Goal: Task Accomplishment & Management: Manage account settings

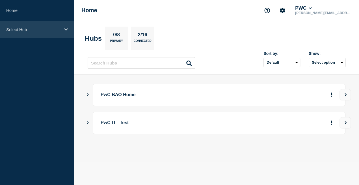
click at [29, 29] on p "Select Hub" at bounding box center [33, 29] width 54 height 5
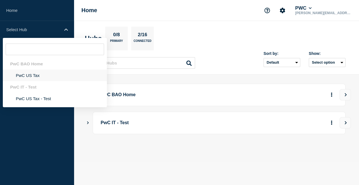
click at [34, 77] on li "PwC US Tax" at bounding box center [55, 76] width 104 height 12
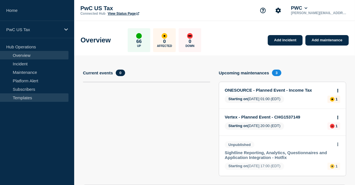
click at [25, 98] on link "Templates" at bounding box center [34, 97] width 68 height 8
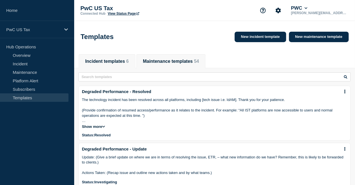
click at [185, 61] on button "Maintenance templates 54" at bounding box center [171, 61] width 56 height 5
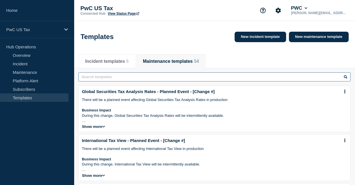
click at [221, 76] on input "text" at bounding box center [214, 76] width 272 height 9
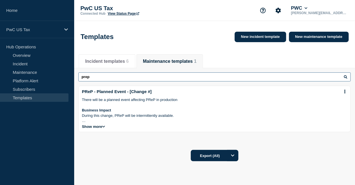
type input "prep"
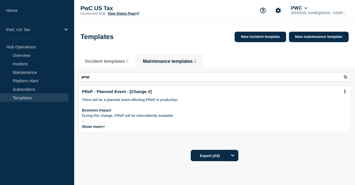
click at [104, 128] on icon at bounding box center [103, 126] width 3 height 3
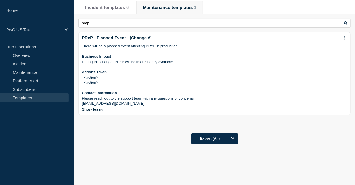
scroll to position [57, 0]
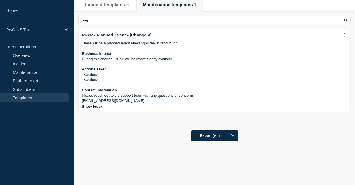
click at [192, 103] on p "[EMAIL_ADDRESS][DOMAIN_NAME]" at bounding box center [214, 100] width 265 height 5
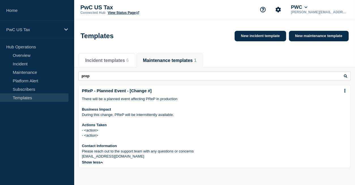
scroll to position [0, 0]
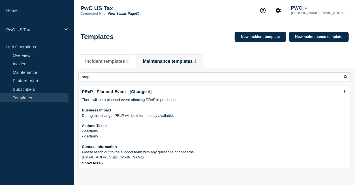
click at [136, 92] on link "PReP - Planned Event - [Change #]" at bounding box center [117, 91] width 70 height 5
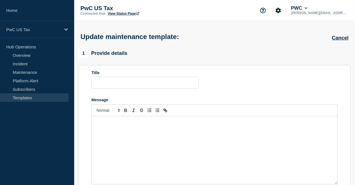
type input "PReP - Planned Event - [Change #]"
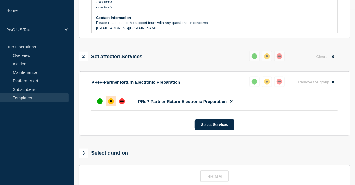
scroll to position [171, 0]
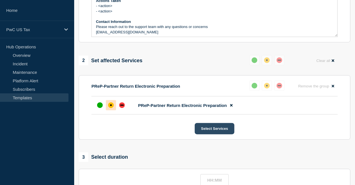
click at [213, 131] on button "Select Services" at bounding box center [214, 128] width 39 height 11
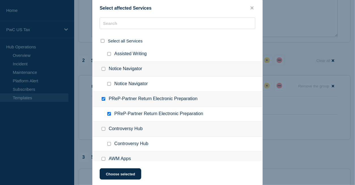
scroll to position [239, 0]
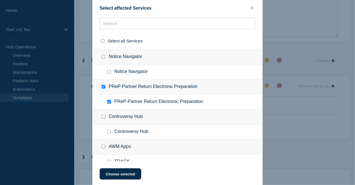
click at [294, 152] on div at bounding box center [177, 92] width 355 height 185
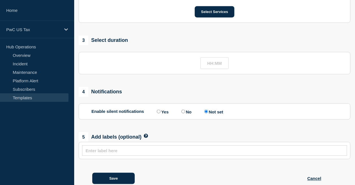
scroll to position [307, 0]
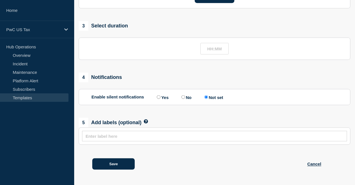
click at [285, 137] on input "text" at bounding box center [214, 136] width 258 height 5
type input "Prep"
click at [204, 156] on div "Save Cancel" at bounding box center [214, 161] width 271 height 32
click at [107, 162] on button "Save" at bounding box center [113, 163] width 42 height 11
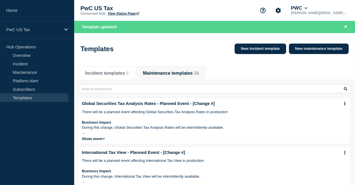
click at [158, 74] on button "Maintenance templates 54" at bounding box center [171, 73] width 56 height 5
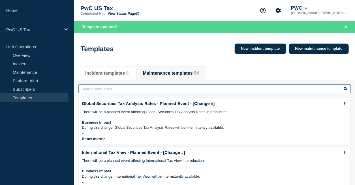
click at [144, 88] on input "text" at bounding box center [214, 88] width 272 height 9
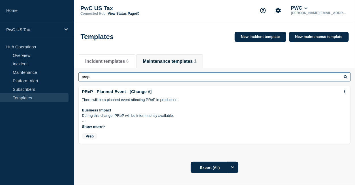
type input "prep"
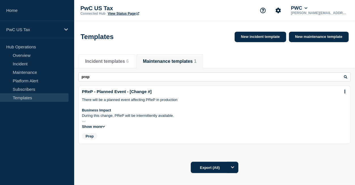
click at [120, 94] on link "PReP - Planned Event - [Change #]" at bounding box center [117, 91] width 70 height 5
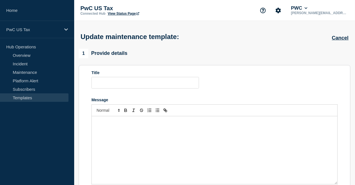
type input "PReP - Planned Event - [Change #]"
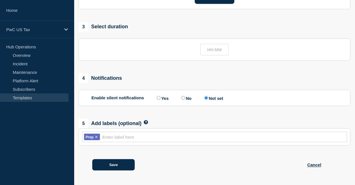
scroll to position [307, 0]
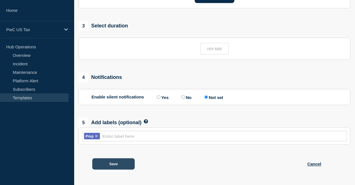
click at [105, 162] on button "Save" at bounding box center [113, 163] width 42 height 11
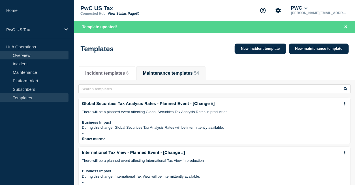
click at [16, 55] on link "Overview" at bounding box center [34, 55] width 68 height 8
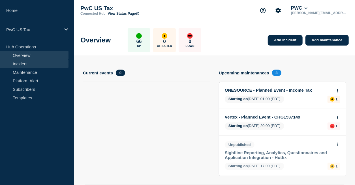
click at [20, 61] on link "Incident" at bounding box center [34, 63] width 68 height 8
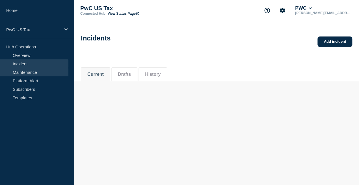
click at [31, 71] on link "Maintenance" at bounding box center [34, 72] width 68 height 8
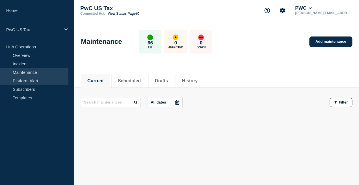
click at [34, 78] on link "Platform Alert" at bounding box center [34, 80] width 68 height 8
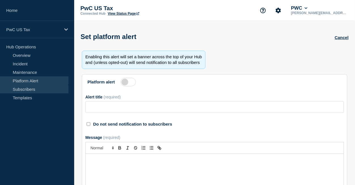
click at [27, 88] on link "Subscribers" at bounding box center [34, 89] width 68 height 8
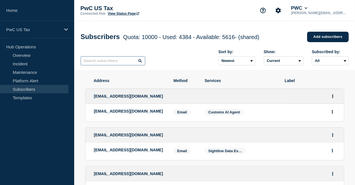
click at [116, 62] on input "text" at bounding box center [113, 60] width 64 height 9
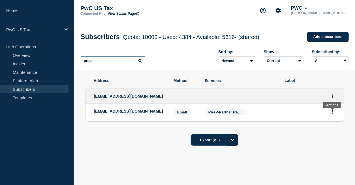
type input "prep"
click at [333, 113] on icon "Actions" at bounding box center [331, 112] width 1 height 4
click at [290, 135] on div "Export (All)" at bounding box center [214, 138] width 271 height 16
click at [135, 112] on p "[EMAIL_ADDRESS][DOMAIN_NAME]" at bounding box center [129, 111] width 71 height 5
click at [136, 97] on span "[EMAIL_ADDRESS][DOMAIN_NAME]" at bounding box center [128, 96] width 69 height 5
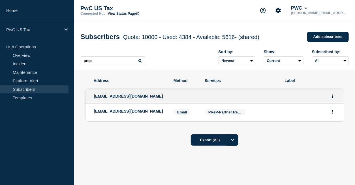
click at [87, 103] on div "[EMAIL_ADDRESS][DOMAIN_NAME]" at bounding box center [214, 96] width 258 height 15
click at [89, 115] on li "[EMAIL_ADDRESS][DOMAIN_NAME] Email Email: [EMAIL_ADDRESS][DOMAIN_NAME] Services…" at bounding box center [214, 113] width 258 height 18
click at [105, 113] on p "[EMAIL_ADDRESS][DOMAIN_NAME]" at bounding box center [129, 111] width 71 height 5
click at [330, 97] on button "Actions" at bounding box center [332, 96] width 7 height 9
click at [329, 113] on link "Edit" at bounding box center [330, 112] width 6 height 4
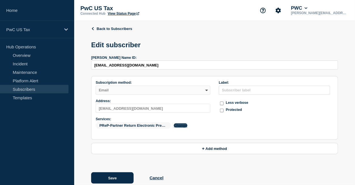
click at [180, 126] on button "Change" at bounding box center [181, 125] width 14 height 4
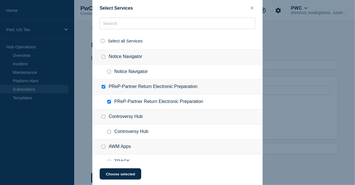
scroll to position [242, 0]
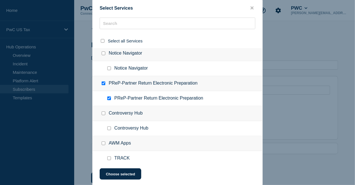
click at [338, 159] on div at bounding box center [177, 92] width 355 height 185
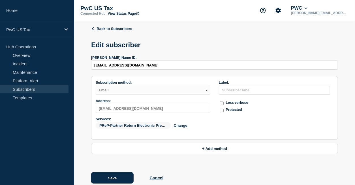
click at [222, 112] on input "protected checkbox" at bounding box center [222, 111] width 4 height 4
checkbox input "true"
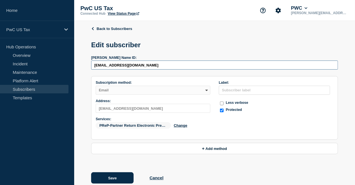
drag, startPoint x: 188, startPoint y: 70, endPoint x: 92, endPoint y: 66, distance: 96.8
click at [92, 66] on input "[EMAIL_ADDRESS][DOMAIN_NAME]" at bounding box center [214, 65] width 247 height 9
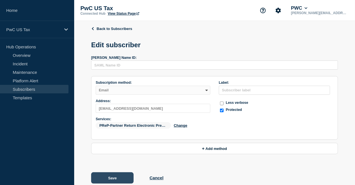
click at [119, 176] on button "Save" at bounding box center [112, 177] width 42 height 11
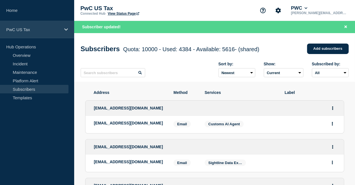
click at [68, 31] on div "PwC US Tax" at bounding box center [37, 29] width 74 height 17
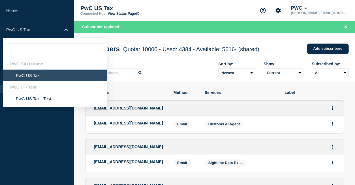
click at [30, 79] on li "PwC US Tax" at bounding box center [55, 76] width 104 height 12
click at [38, 75] on li "PwC US Tax" at bounding box center [55, 76] width 104 height 12
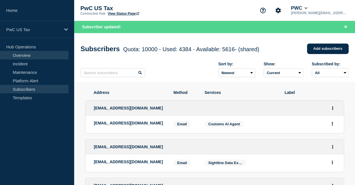
click at [23, 53] on link "Overview" at bounding box center [34, 55] width 68 height 8
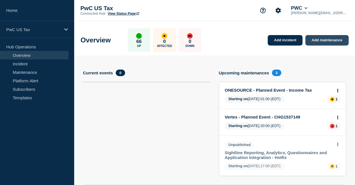
click at [320, 44] on link "Add maintenance" at bounding box center [326, 40] width 43 height 10
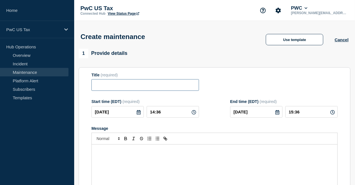
click at [186, 88] on input "Title" at bounding box center [144, 85] width 107 height 12
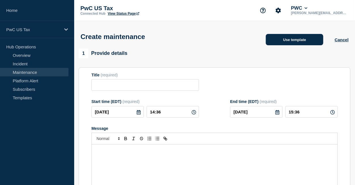
click at [281, 40] on button "Use template" at bounding box center [294, 39] width 57 height 11
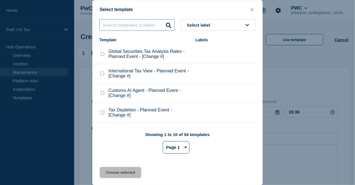
click at [147, 21] on input "text" at bounding box center [136, 25] width 75 height 12
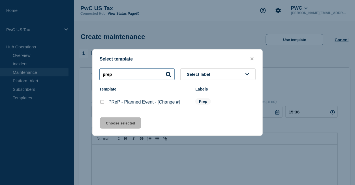
type input "prep"
click at [101, 102] on checkbox"] "PReP - Planned Event - [Change #] checkbox" at bounding box center [102, 102] width 4 height 4
checkbox checkbox"] "true"
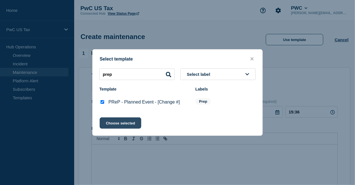
click at [122, 122] on button "Choose selected" at bounding box center [121, 122] width 42 height 11
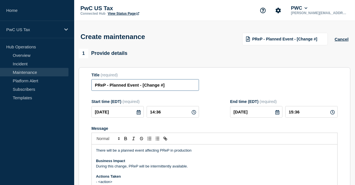
click at [185, 91] on input "PReP - Planned Event - [Change #]" at bounding box center [144, 85] width 107 height 12
type input "PReP - Planned Event - TEST"
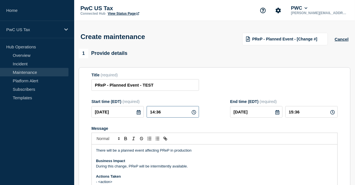
click at [168, 111] on input "14:36" at bounding box center [172, 112] width 52 height 12
type input "14:40"
type input "15:40"
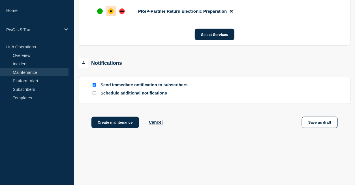
scroll to position [332, 0]
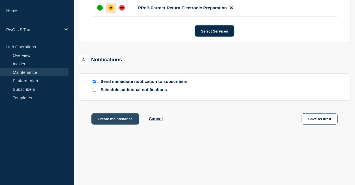
click at [131, 125] on button "Create maintenance" at bounding box center [115, 118] width 48 height 11
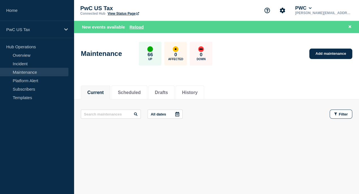
click at [100, 90] on button "Current" at bounding box center [95, 92] width 16 height 5
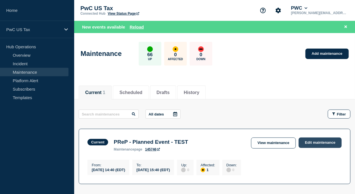
click at [315, 140] on link "Edit maintenance" at bounding box center [319, 143] width 43 height 10
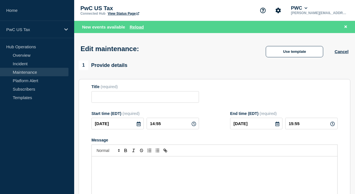
type input "PReP - Planned Event - TEST"
type input "14:40"
type input "15:40"
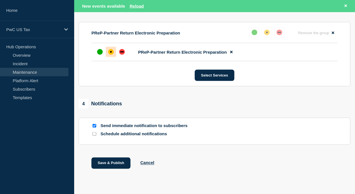
scroll to position [239, 0]
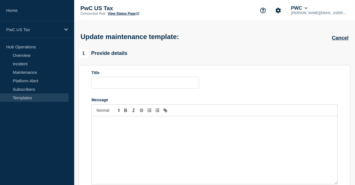
type input "PReP - Planned Event - [Change #]"
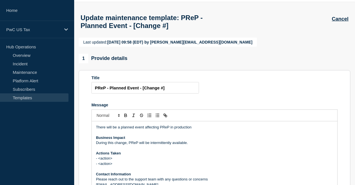
scroll to position [28, 0]
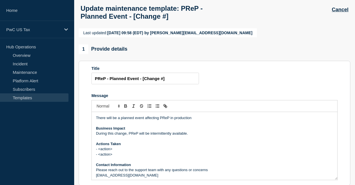
click at [27, 97] on link "Templates" at bounding box center [34, 97] width 68 height 8
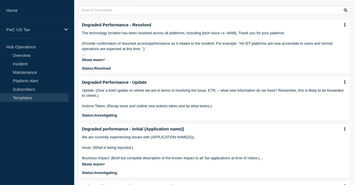
scroll to position [1, 0]
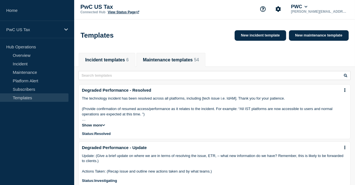
click at [189, 60] on button "Maintenance templates 54" at bounding box center [171, 59] width 56 height 5
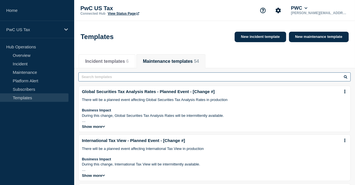
click at [137, 80] on input "text" at bounding box center [214, 76] width 272 height 9
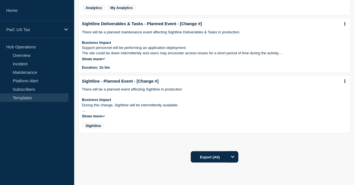
scroll to position [255, 0]
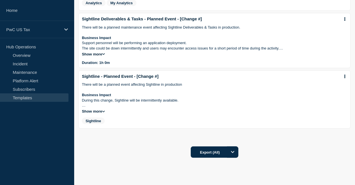
type input "sight"
click at [136, 79] on link "Sightline - Planned Event - [Change #]" at bounding box center [120, 76] width 77 height 5
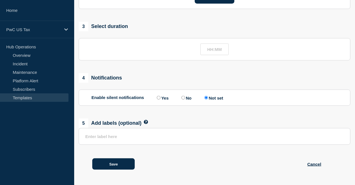
type input "Sightline - Planned Event - [Change #]"
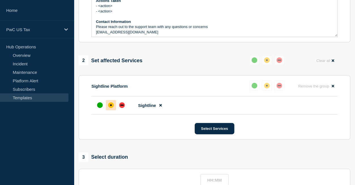
scroll to position [178, 0]
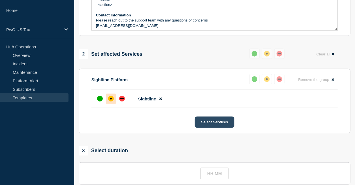
click at [222, 128] on button "Select Services" at bounding box center [214, 122] width 39 height 11
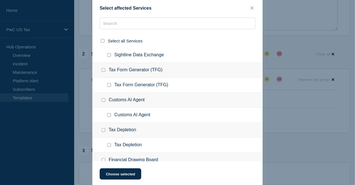
scroll to position [81, 0]
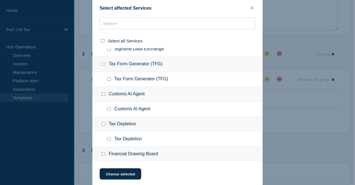
click at [290, 21] on div at bounding box center [177, 92] width 355 height 185
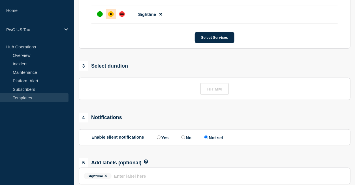
scroll to position [316, 0]
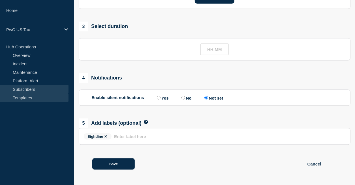
click at [33, 90] on link "Subscribers" at bounding box center [34, 89] width 68 height 8
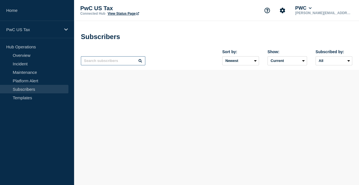
click at [113, 63] on input "text" at bounding box center [113, 60] width 64 height 9
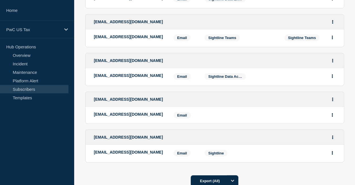
scroll to position [141, 0]
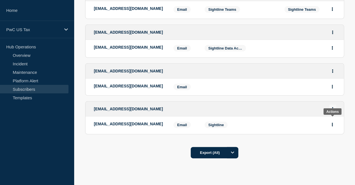
type input "sightline"
click at [332, 111] on icon "Actions" at bounding box center [332, 109] width 1 height 4
click at [330, 127] on link "Edit" at bounding box center [330, 125] width 6 height 4
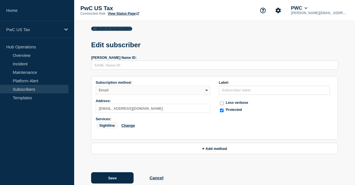
click at [93, 29] on icon at bounding box center [93, 28] width 4 height 3
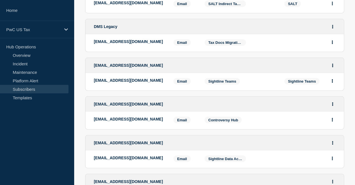
scroll to position [226, 0]
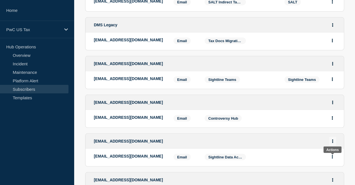
click at [331, 146] on button "Actions" at bounding box center [332, 141] width 7 height 9
click at [330, 107] on li "Edit" at bounding box center [332, 105] width 11 height 5
click at [329, 107] on link "Edit" at bounding box center [330, 105] width 6 height 4
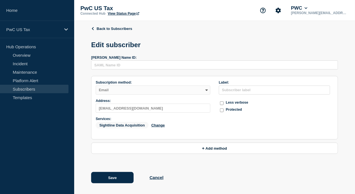
click at [111, 13] on link "View Status Page" at bounding box center [123, 14] width 31 height 4
click at [14, 54] on link "Overview" at bounding box center [34, 55] width 68 height 8
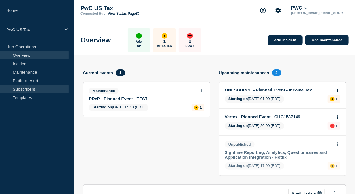
click at [27, 86] on link "Subscribers" at bounding box center [34, 89] width 68 height 8
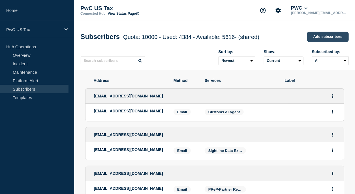
click at [334, 35] on link "Add subscribers" at bounding box center [328, 37] width 42 height 10
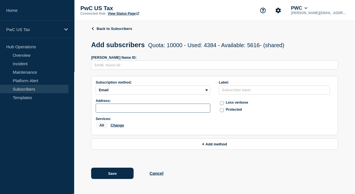
click at [131, 107] on input "subscription-address" at bounding box center [153, 108] width 115 height 9
paste input "us_tax_diligence_assistant_stakeholder_notification@pwc.com"
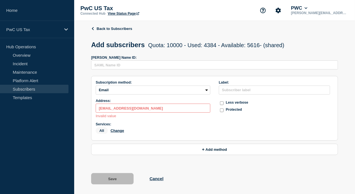
type input "us_tax_diligence_assistant_stakeholder_notification@pwc.com"
click at [256, 93] on input "text" at bounding box center [274, 90] width 111 height 9
click at [53, 126] on aside "Home PwC US Tax Hub Operations Overview Incident Maintenance Platform Alert Sub…" at bounding box center [37, 97] width 74 height 194
